Goal: Find specific page/section: Find specific page/section

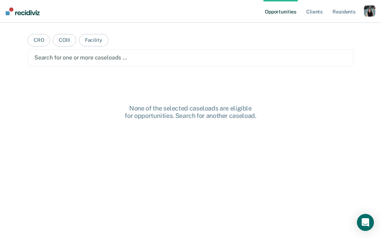
click at [369, 13] on div "button" at bounding box center [369, 10] width 11 height 11
click at [331, 28] on link "Profile" at bounding box center [340, 29] width 57 height 6
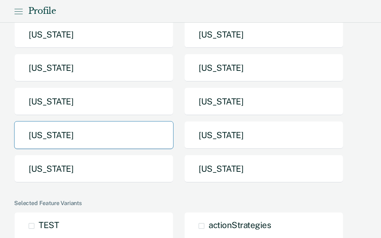
scroll to position [137, 0]
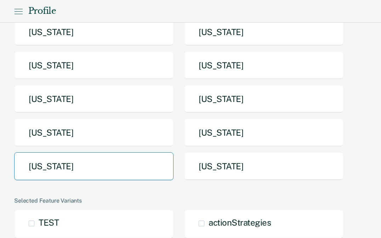
click at [86, 162] on button "[US_STATE]" at bounding box center [93, 166] width 159 height 28
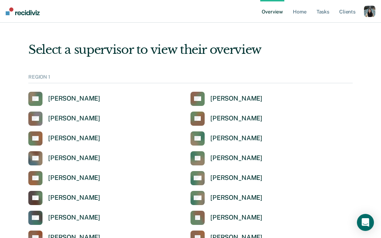
click at [309, 20] on ul "Overview Home Tasks Client s" at bounding box center [312, 11] width 104 height 23
click at [302, 8] on link "Home" at bounding box center [299, 11] width 16 height 23
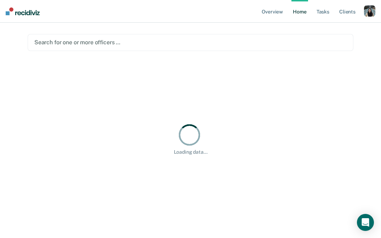
click at [152, 42] on div at bounding box center [190, 42] width 312 height 8
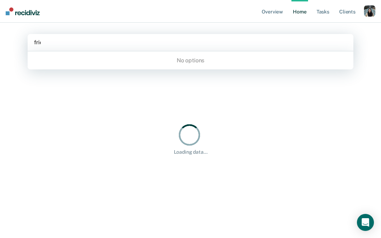
type input "[PERSON_NAME]"
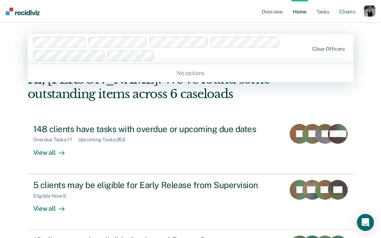
click at [177, 56] on div at bounding box center [233, 55] width 152 height 8
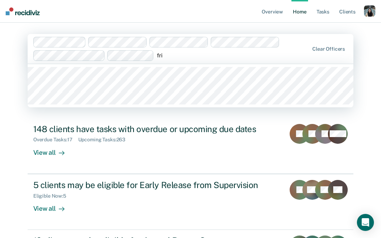
type input "fri"
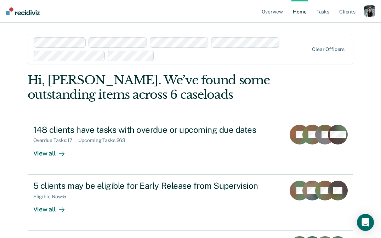
click at [367, 11] on div "button" at bounding box center [369, 10] width 11 height 11
click at [336, 24] on div "Profile How it works Log Out" at bounding box center [341, 37] width 68 height 35
click at [326, 28] on link "Profile" at bounding box center [340, 29] width 57 height 6
click at [270, 57] on div at bounding box center [232, 56] width 151 height 8
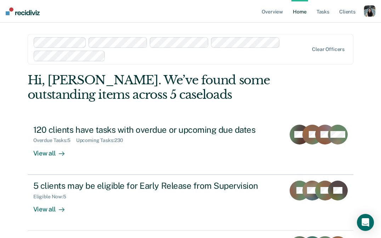
click at [157, 56] on div at bounding box center [208, 56] width 200 height 8
click at [129, 52] on div at bounding box center [208, 56] width 200 height 8
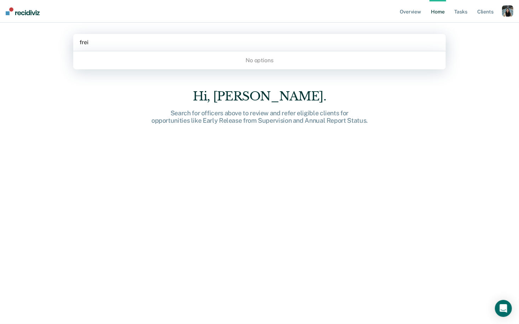
type input "fre"
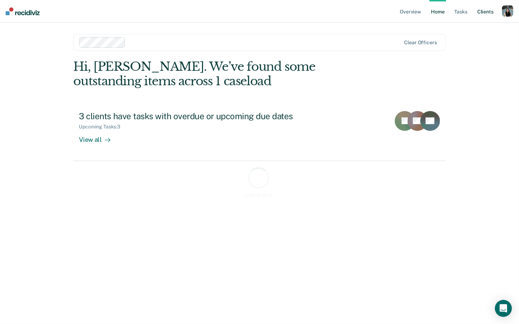
click at [380, 13] on link "Client s" at bounding box center [485, 11] width 19 height 23
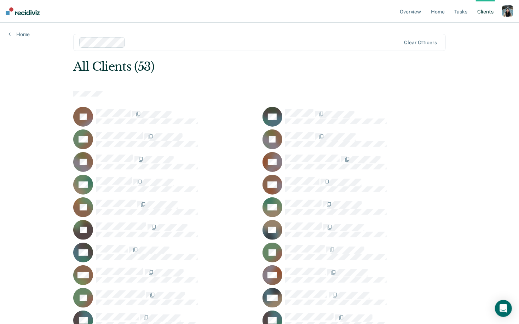
click at [150, 45] on div at bounding box center [264, 42] width 272 height 8
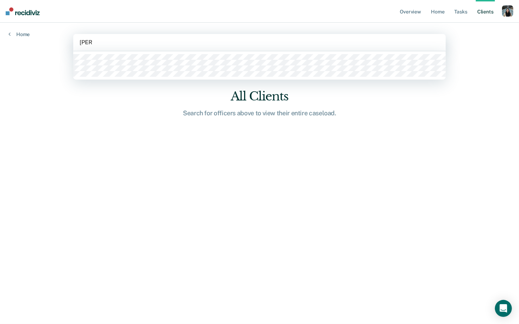
type input "[PERSON_NAME]"
